Goal: Information Seeking & Learning: Learn about a topic

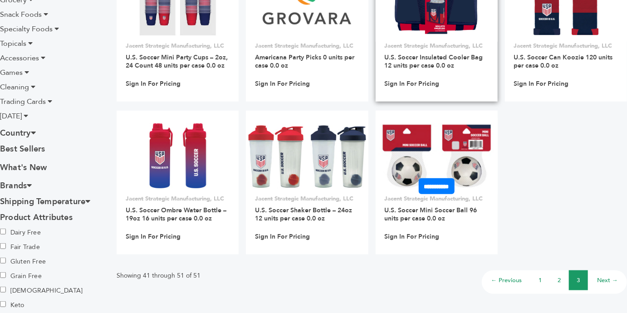
scroll to position [306, 0]
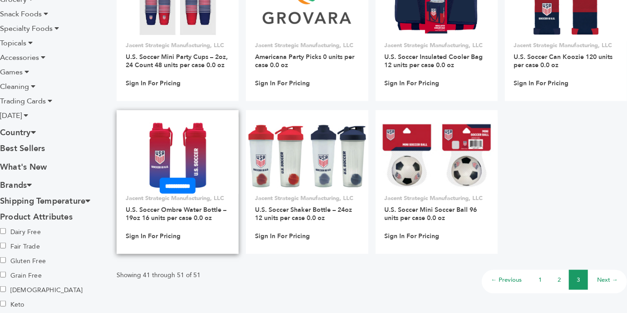
click at [206, 156] on img at bounding box center [177, 155] width 60 height 65
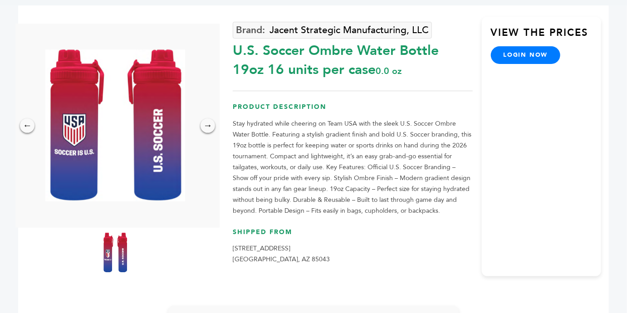
scroll to position [66, 0]
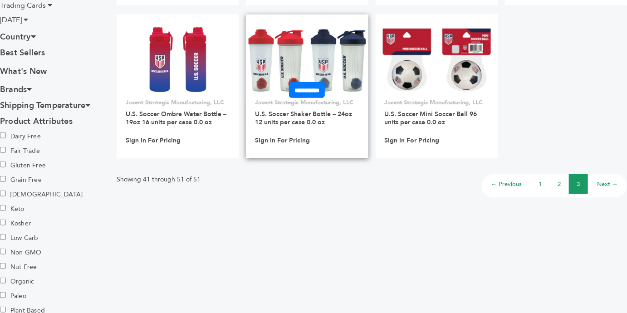
scroll to position [404, 0]
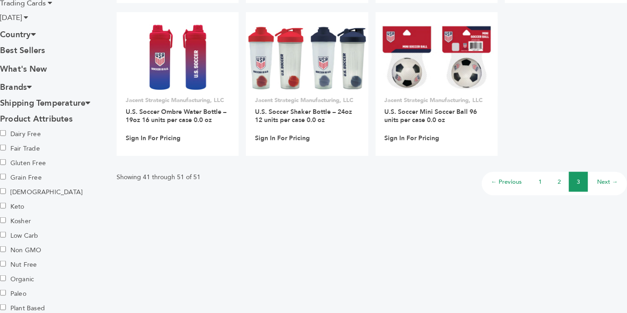
click at [575, 186] on li "3" at bounding box center [578, 182] width 19 height 20
click at [539, 183] on link "1" at bounding box center [540, 182] width 3 height 8
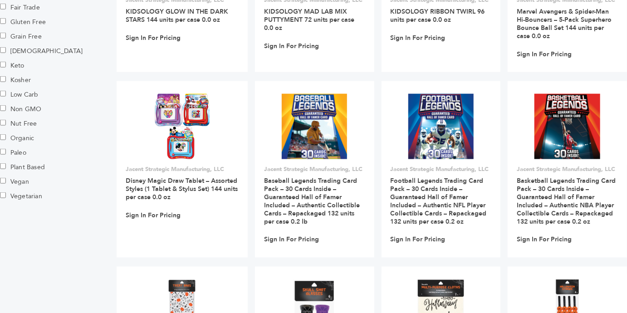
scroll to position [856, 0]
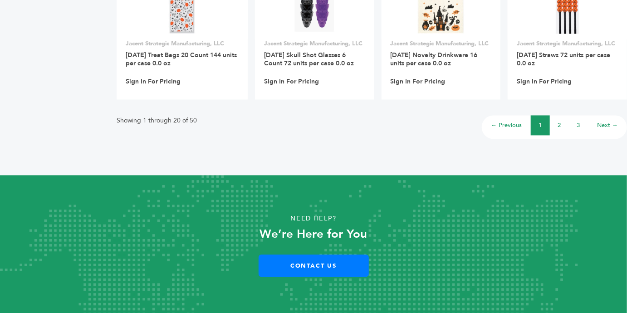
click at [575, 126] on li "3" at bounding box center [578, 125] width 19 height 20
click at [576, 124] on li "3" at bounding box center [578, 125] width 19 height 20
click at [580, 124] on li "3" at bounding box center [578, 125] width 19 height 20
click at [579, 124] on link "3" at bounding box center [578, 125] width 3 height 8
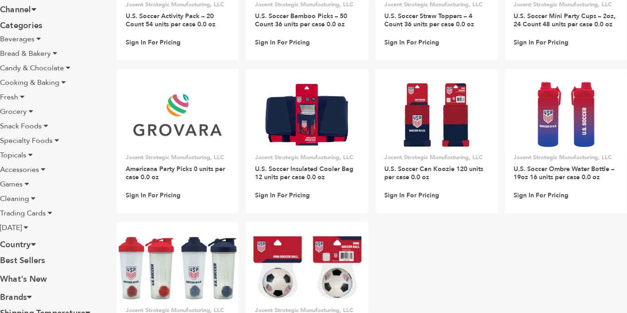
scroll to position [187, 0]
